Goal: Task Accomplishment & Management: Manage account settings

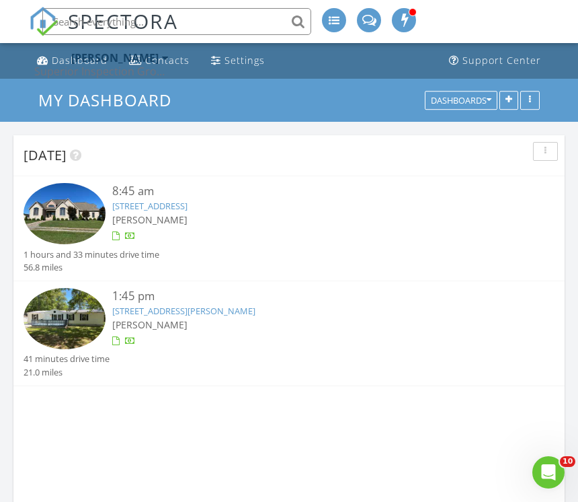
click at [186, 204] on link "182 Stockton Chapel Rd, Jamestown, TN 38556" at bounding box center [149, 206] width 75 height 12
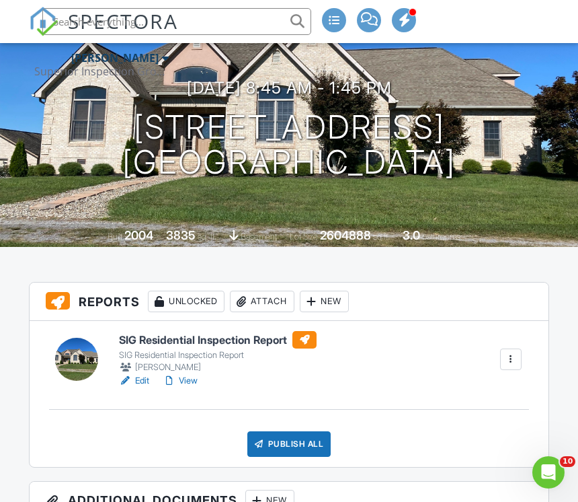
scroll to position [157, 0]
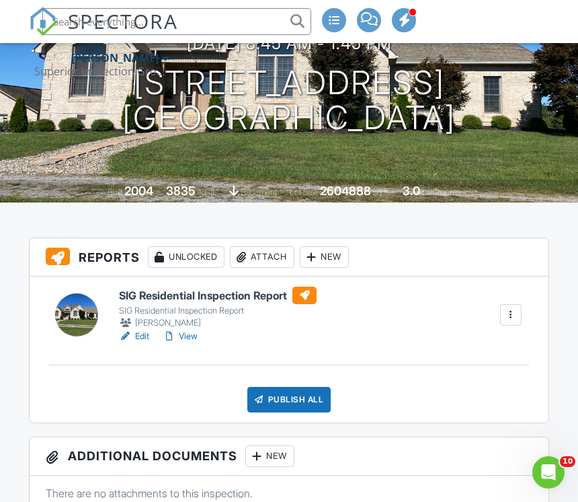
click at [190, 338] on link "View" at bounding box center [180, 336] width 35 height 13
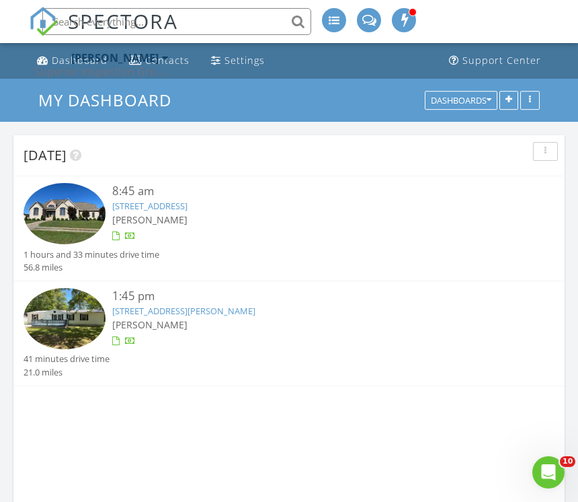
click at [182, 311] on link "936 Pioneer Rd, Grimsley, TN 38565" at bounding box center [183, 311] width 143 height 12
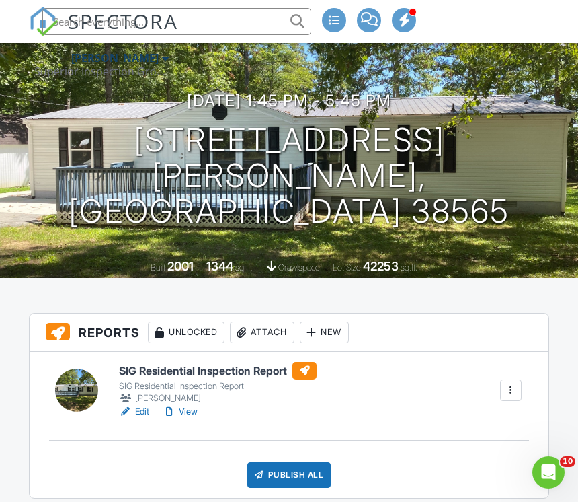
click at [188, 409] on link "View" at bounding box center [180, 411] width 35 height 13
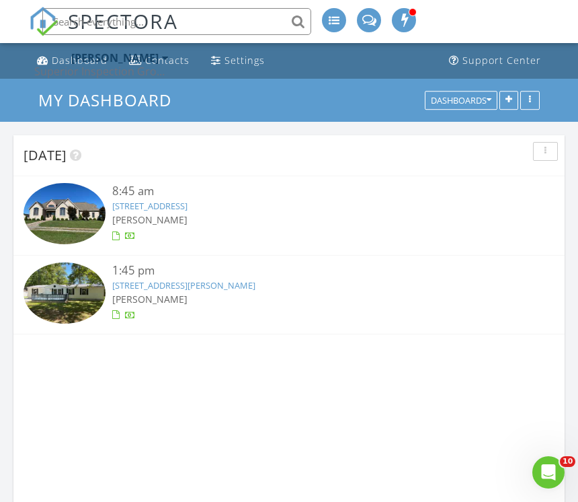
scroll to position [1898, 579]
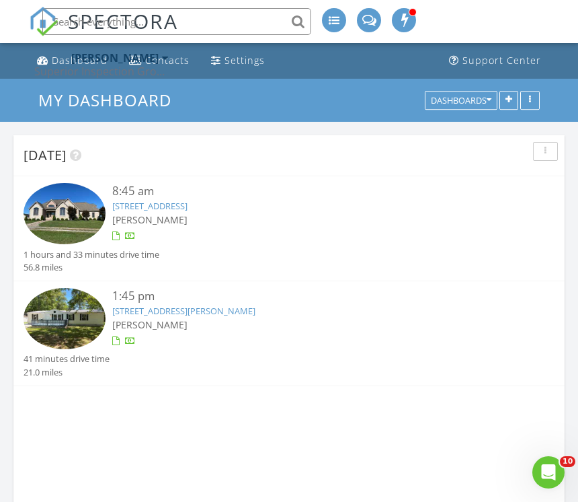
click at [179, 215] on div "[PERSON_NAME]" at bounding box center [311, 220] width 399 height 14
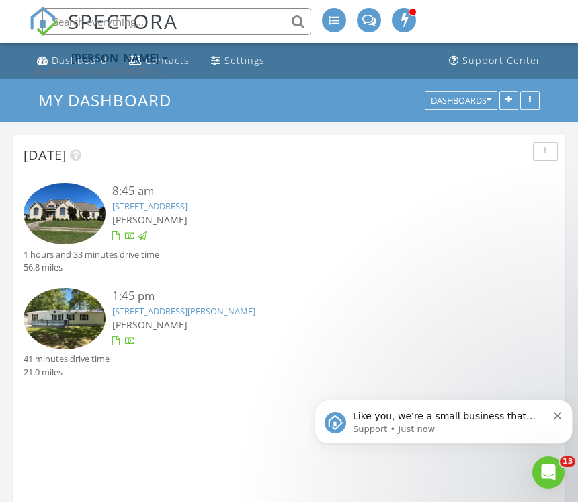
click at [184, 306] on link "936 Pioneer Rd, Grimsley, TN 38565" at bounding box center [183, 311] width 143 height 12
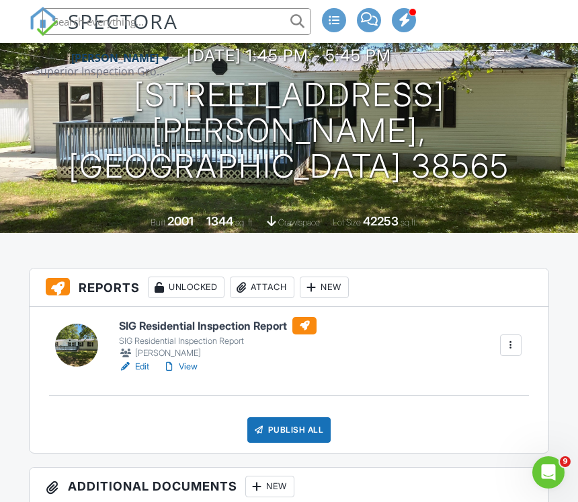
click at [276, 431] on div "Publish All" at bounding box center [290, 430] width 84 height 26
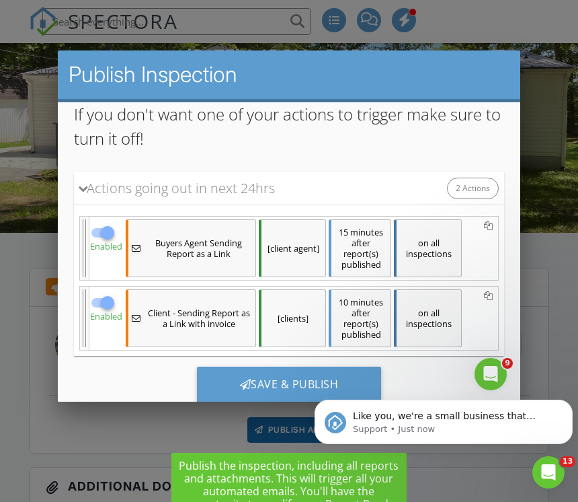
scroll to position [164, 0]
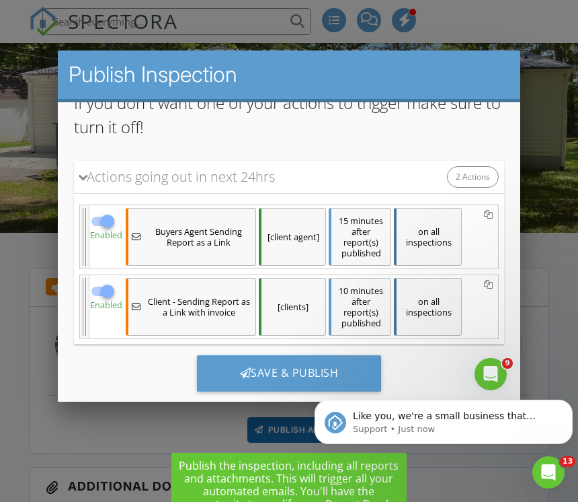
click at [243, 374] on div at bounding box center [245, 372] width 11 height 11
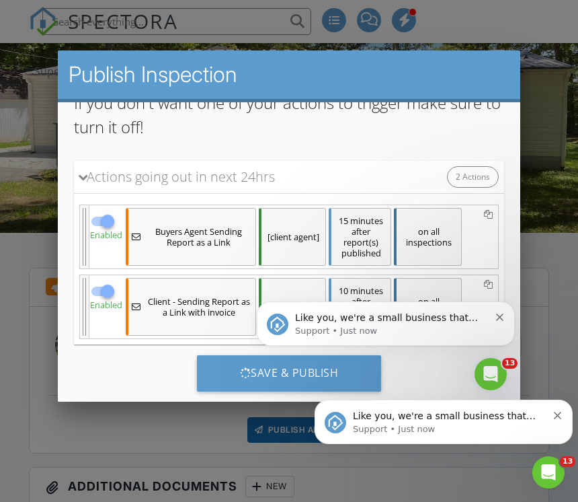
scroll to position [0, 0]
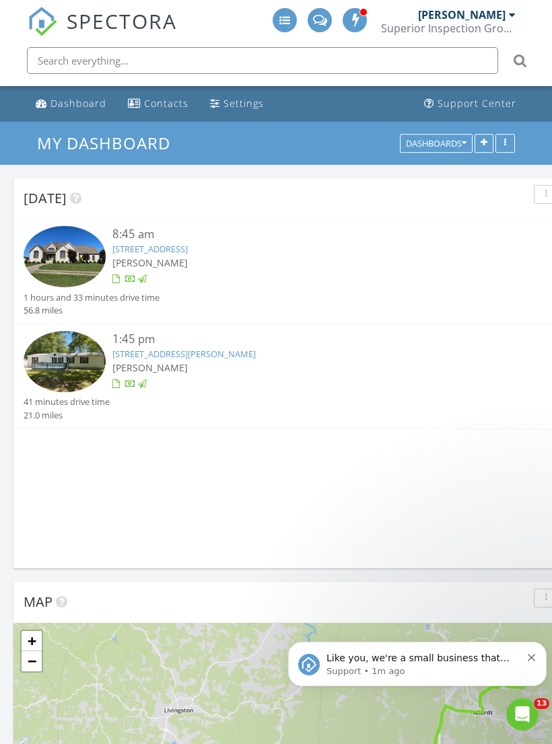
scroll to position [1898, 552]
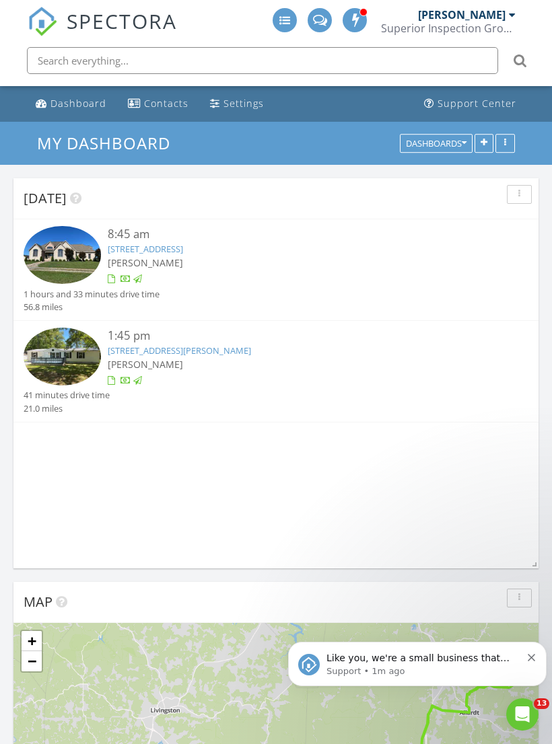
click at [505, 20] on div "[PERSON_NAME]" at bounding box center [467, 14] width 98 height 13
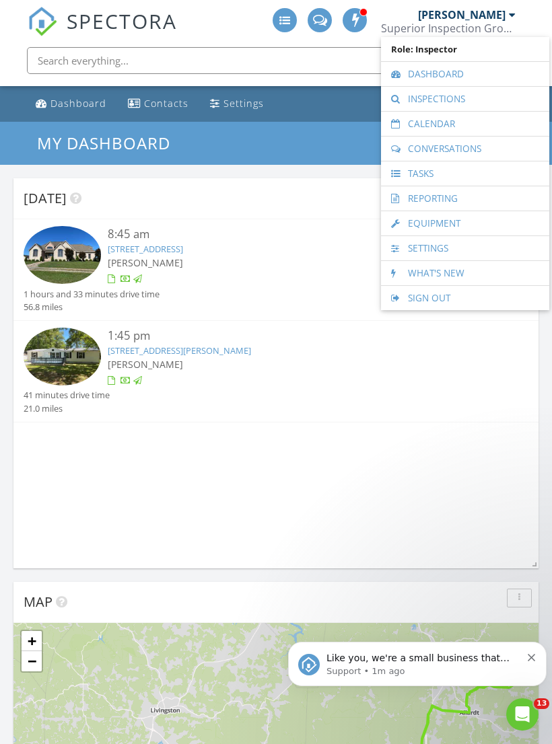
click at [421, 100] on link "Inspections" at bounding box center [464, 99] width 155 height 24
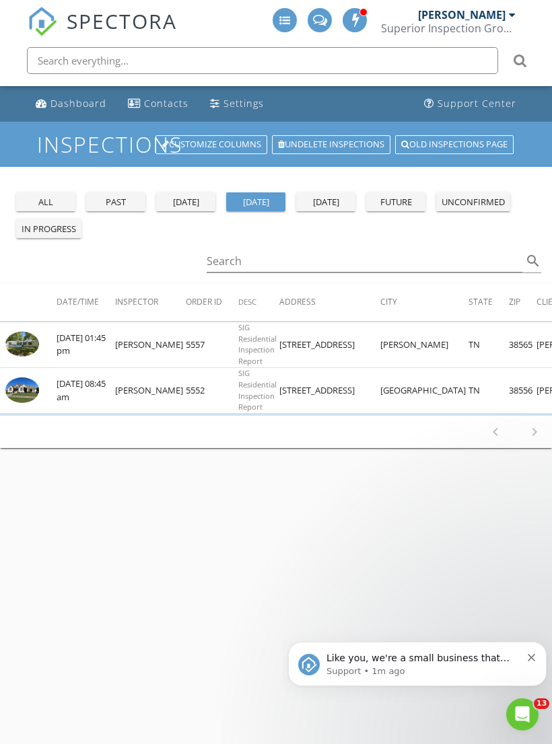
click at [321, 206] on div "tomorrow" at bounding box center [325, 202] width 48 height 13
click at [32, 385] on img at bounding box center [22, 390] width 34 height 34
click at [27, 341] on img at bounding box center [22, 345] width 34 height 34
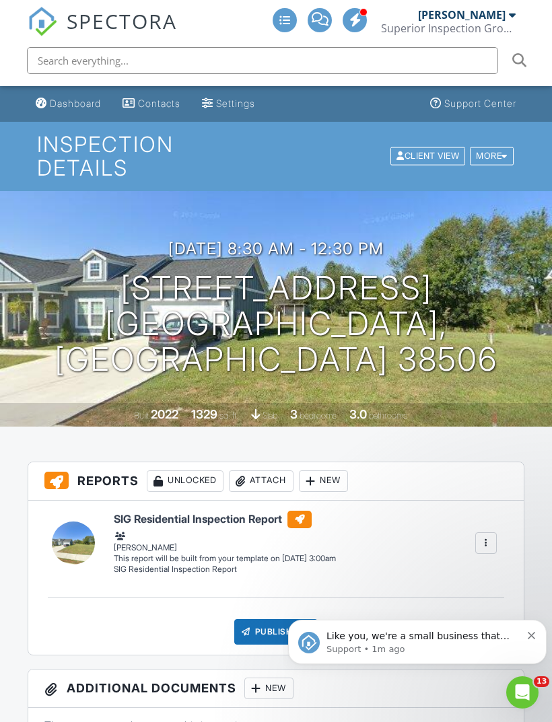
click at [76, 63] on input "text" at bounding box center [262, 60] width 471 height 27
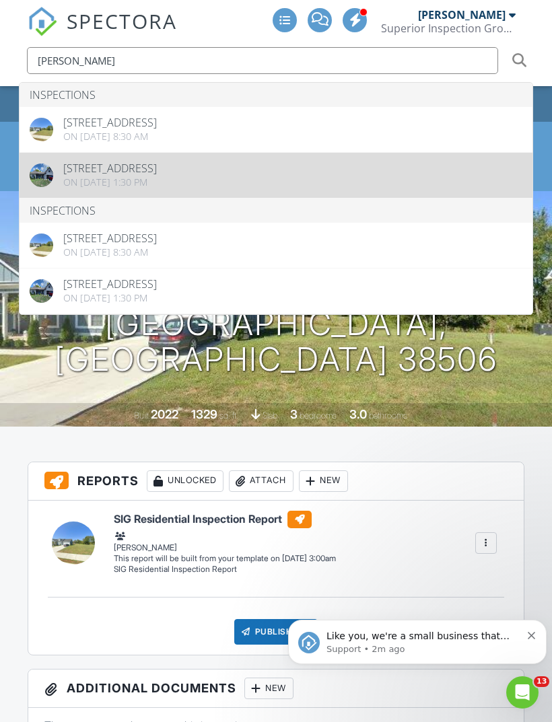
type input "Sybil hall"
